Goal: Task Accomplishment & Management: Manage account settings

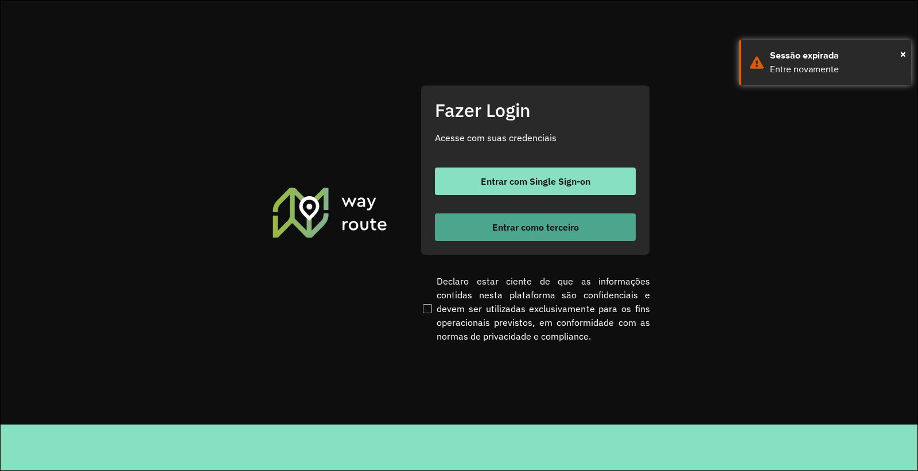
click at [524, 234] on button "Entrar como terceiro" at bounding box center [535, 227] width 201 height 28
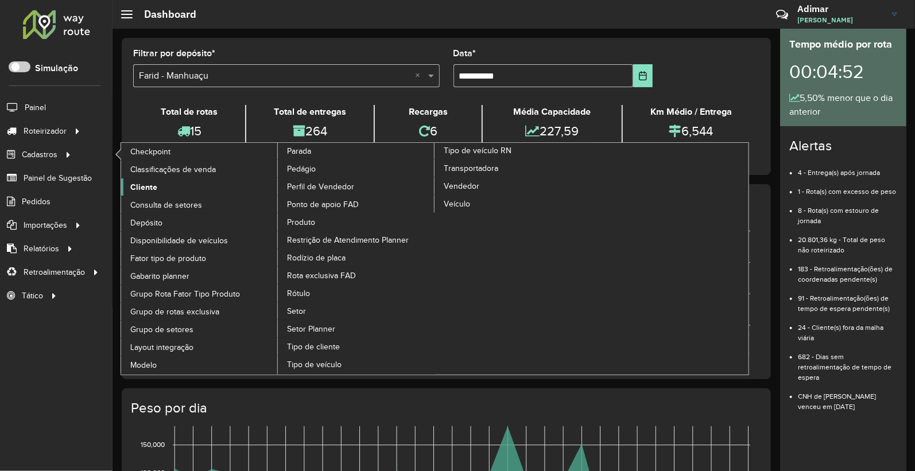
click at [146, 189] on span "Cliente" at bounding box center [143, 187] width 27 height 12
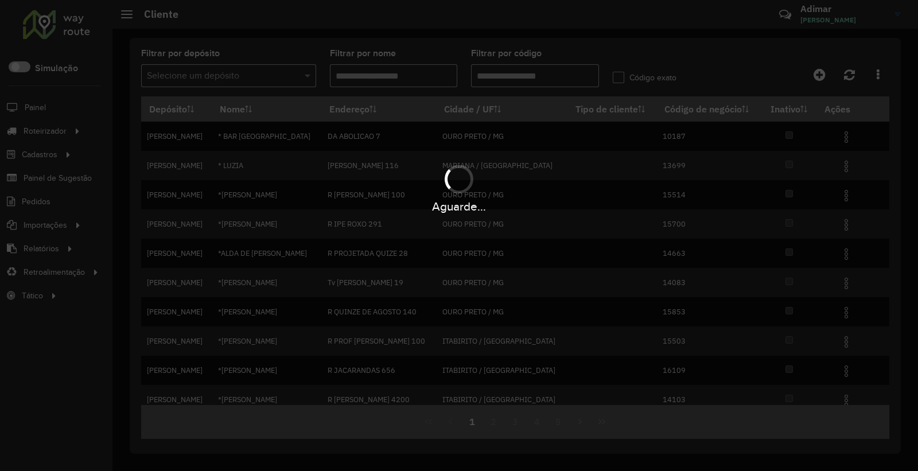
click at [198, 73] on div "Aguarde..." at bounding box center [459, 235] width 918 height 471
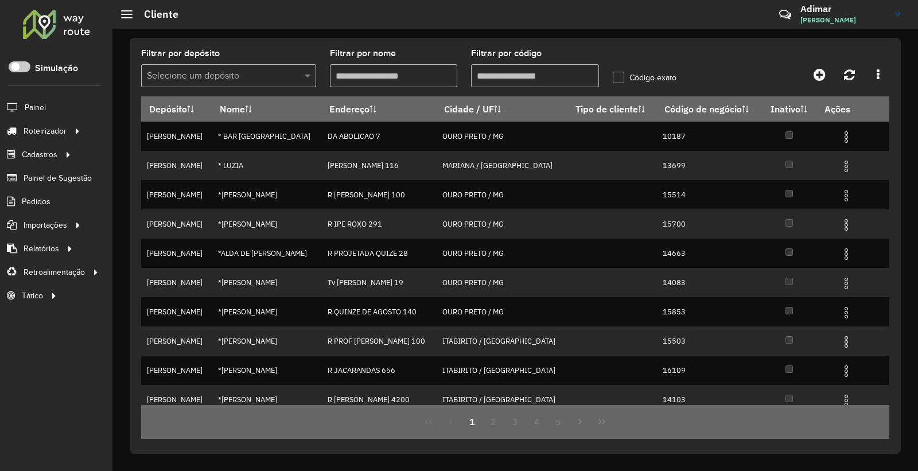
click at [207, 77] on input "text" at bounding box center [217, 76] width 141 height 14
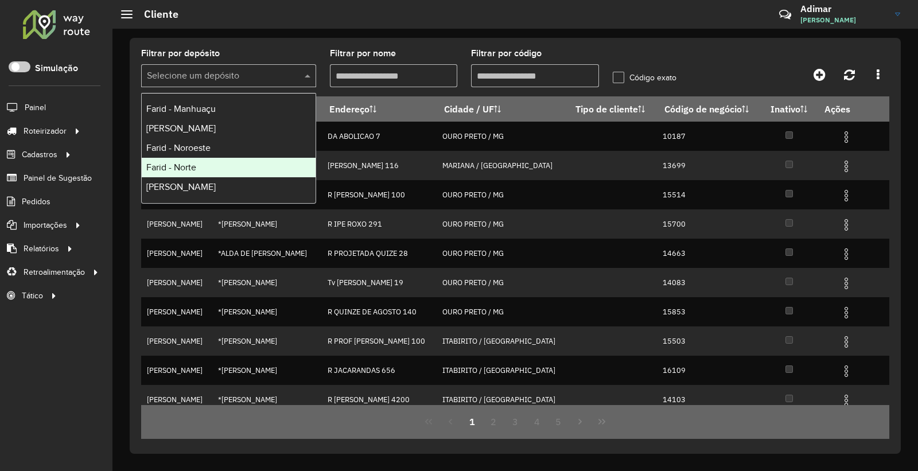
click at [207, 161] on div "Farid - Norte" at bounding box center [229, 168] width 174 height 20
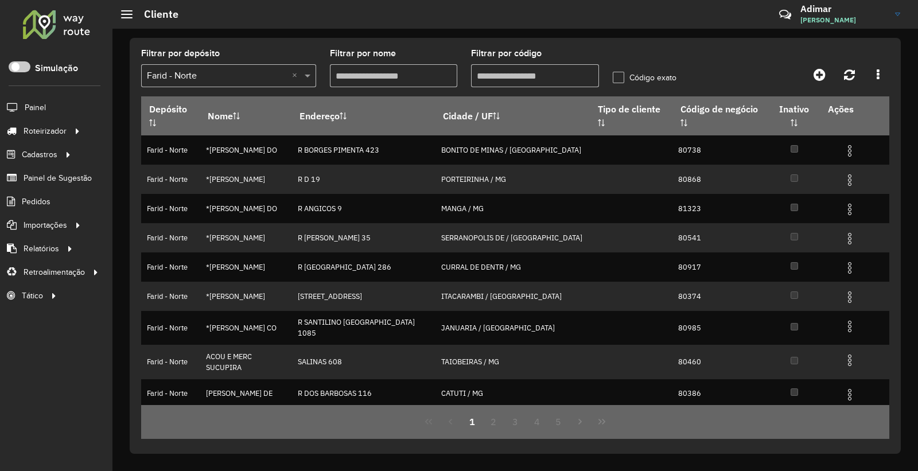
click at [556, 77] on input "Filtrar por código" at bounding box center [535, 75] width 128 height 23
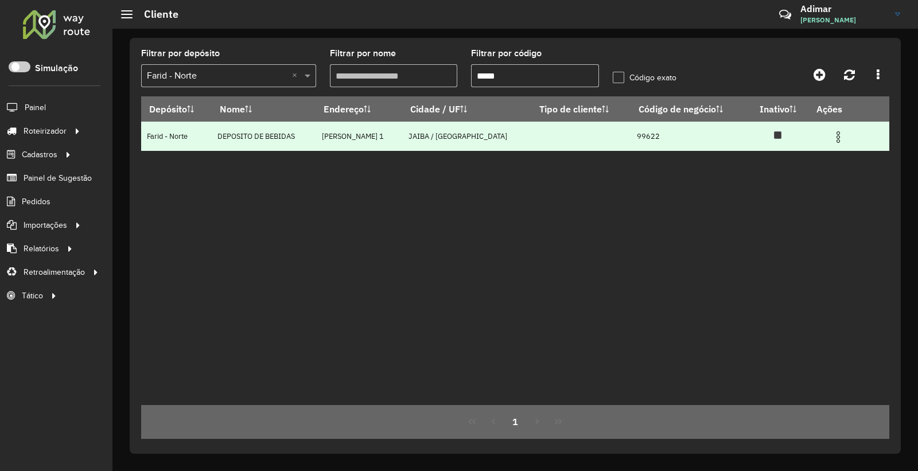
type input "*****"
click at [841, 139] on img at bounding box center [839, 137] width 14 height 14
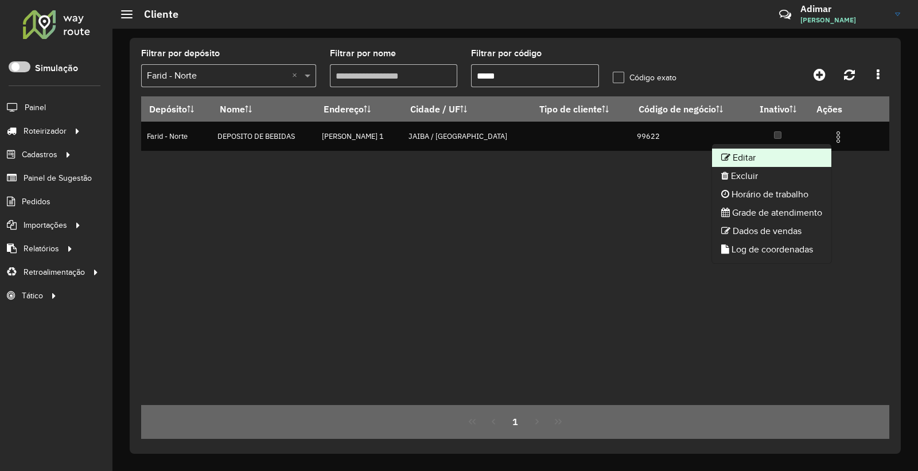
click at [756, 154] on li "Editar" at bounding box center [771, 158] width 119 height 18
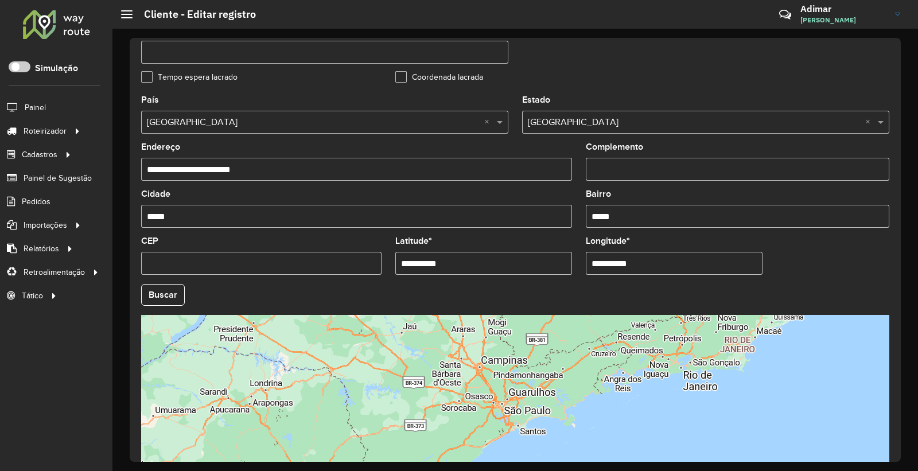
scroll to position [385, 0]
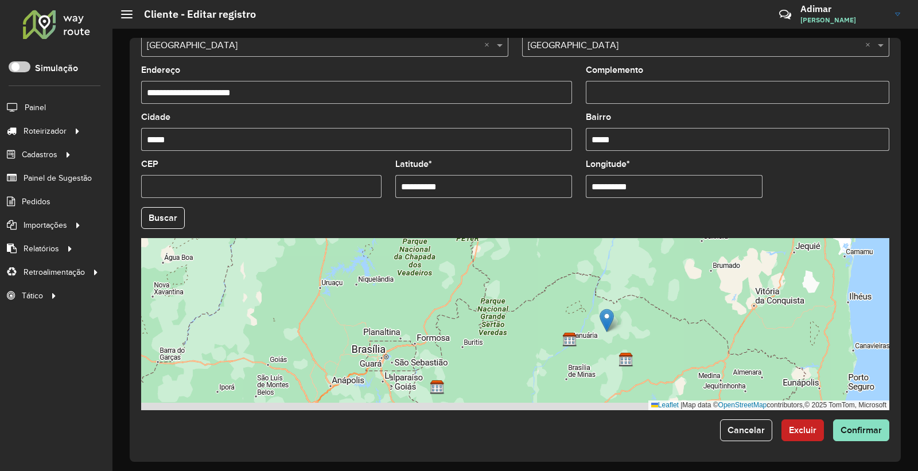
drag, startPoint x: 653, startPoint y: 337, endPoint x: 575, endPoint y: 277, distance: 98.5
click at [581, 278] on div "Leaflet | Map data © OpenStreetMap contributors,© 2025 TomTom, Microsoft" at bounding box center [515, 324] width 748 height 172
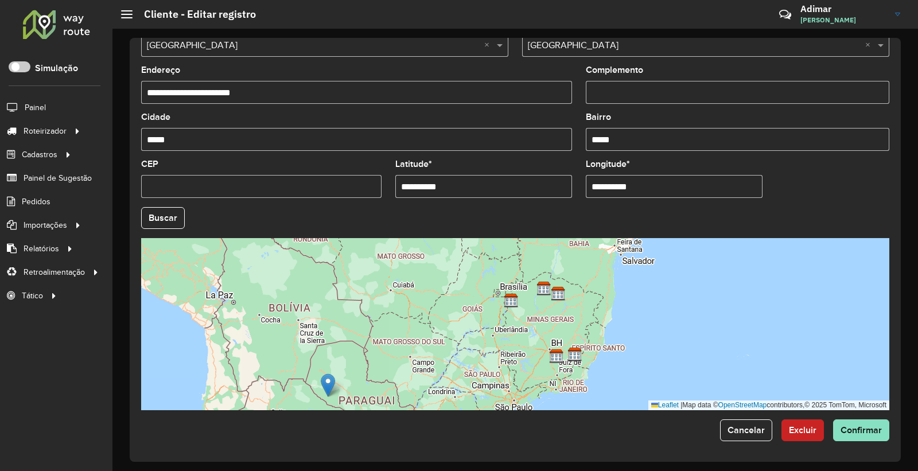
drag, startPoint x: 560, startPoint y: 278, endPoint x: 335, endPoint y: 389, distance: 250.5
click at [335, 389] on img at bounding box center [328, 386] width 14 height 24
type input "**********"
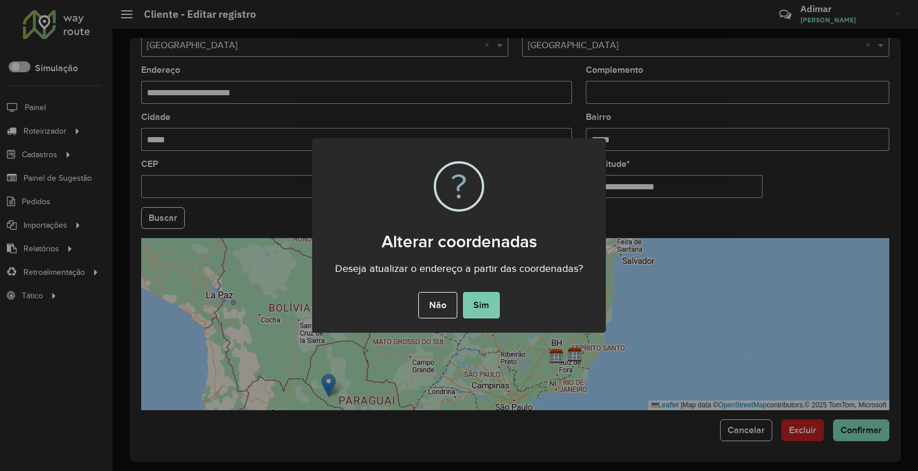
click at [475, 297] on button "Sim" at bounding box center [481, 305] width 37 height 26
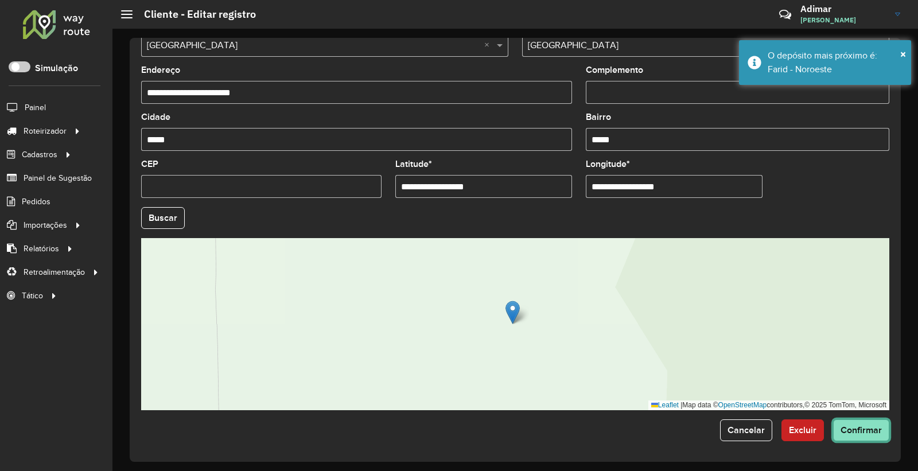
drag, startPoint x: 852, startPoint y: 432, endPoint x: 681, endPoint y: 409, distance: 172.1
click at [852, 432] on span "Confirmar" at bounding box center [861, 430] width 41 height 10
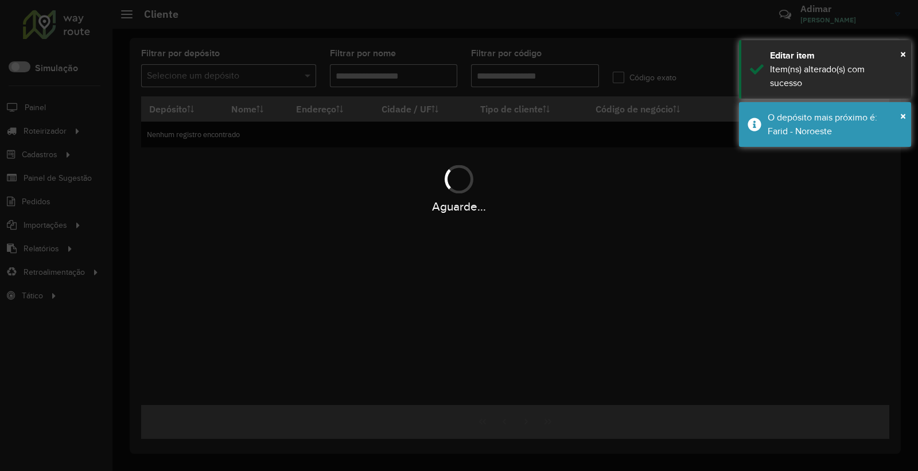
type input "*****"
